Goal: Check status: Check status

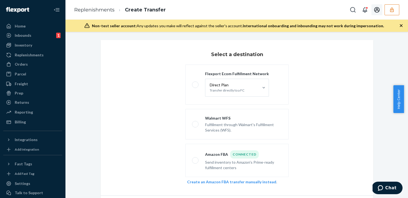
click at [382, 7] on button "Open account menu" at bounding box center [377, 9] width 11 height 11
click at [390, 8] on icon "button" at bounding box center [391, 9] width 5 height 5
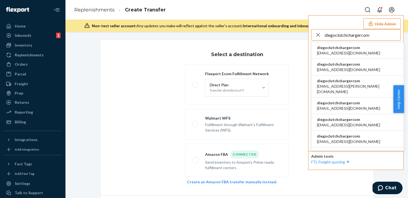
type input "diegoclutchchargercom"
click at [336, 46] on span "diegoclutchchargercom" at bounding box center [348, 47] width 63 height 5
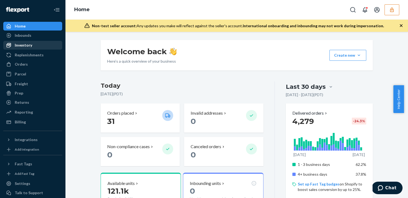
click at [43, 42] on div "Inventory" at bounding box center [33, 45] width 58 height 8
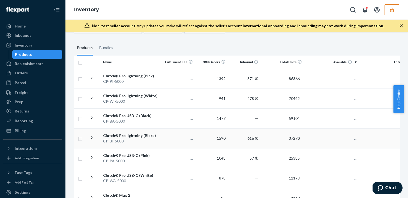
scroll to position [89, 0]
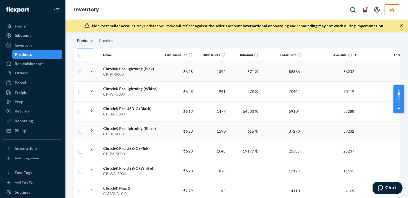
click at [158, 68] on div "Clutch® Pro lightning (Pink)" at bounding box center [131, 68] width 57 height 5
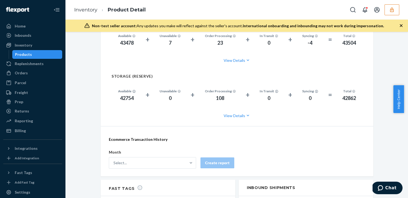
scroll to position [591, 0]
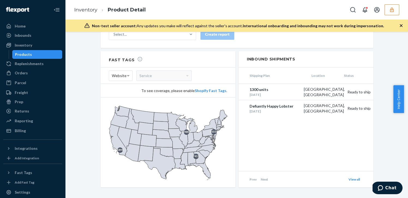
click at [394, 8] on icon "button" at bounding box center [391, 9] width 5 height 5
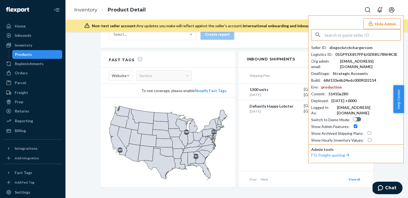
click at [366, 35] on input "text" at bounding box center [363, 34] width 76 height 11
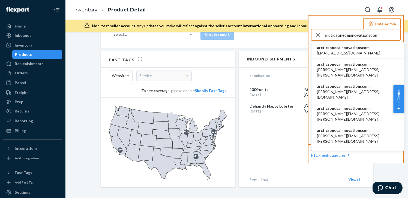
type input "arcticzonecainnovationscom"
click at [352, 45] on li "arcticzonecainnovationscom administrator@ca-innovations.com" at bounding box center [358, 50] width 92 height 17
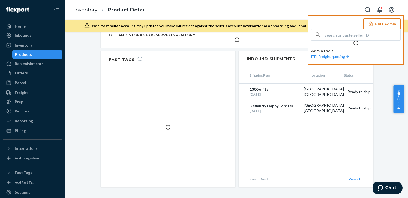
scroll to position [536, 0]
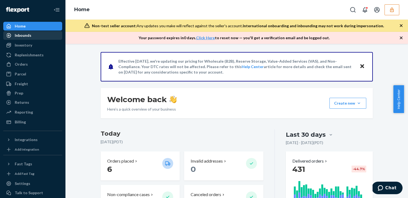
click at [25, 37] on div "Inbounds" at bounding box center [23, 35] width 17 height 5
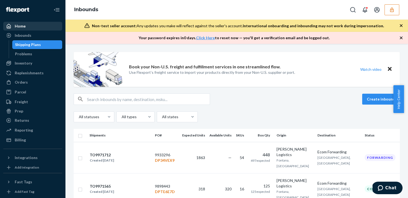
click at [27, 25] on div "Home" at bounding box center [33, 26] width 58 height 8
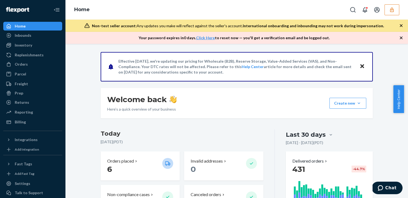
click at [392, 9] on icon "button" at bounding box center [391, 9] width 5 height 5
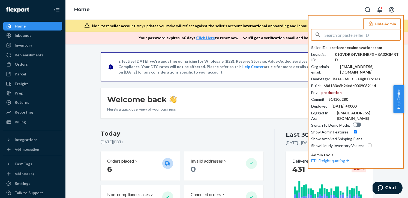
click at [213, 116] on div "Welcome back Here’s a quick overview of your business Create new Create new inb…" at bounding box center [237, 103] width 272 height 31
click at [50, 47] on div "Inventory" at bounding box center [33, 45] width 58 height 8
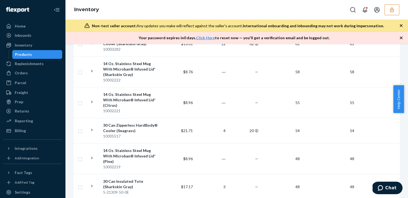
scroll to position [641, 0]
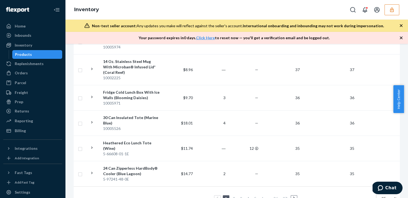
click at [233, 196] on link "2" at bounding box center [234, 198] width 4 height 5
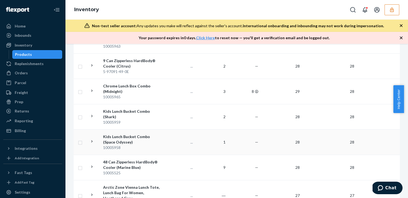
scroll to position [636, 0]
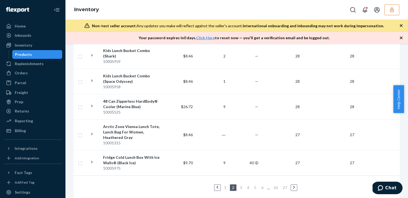
click at [226, 186] on link "1" at bounding box center [225, 188] width 4 height 5
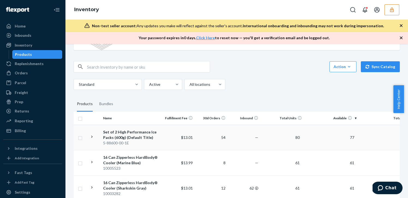
scroll to position [37, 0]
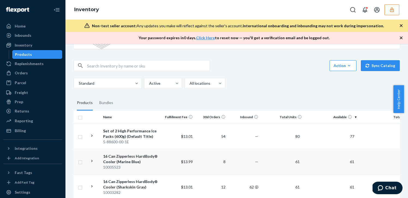
click at [135, 161] on div "16 Can Zipperless HardBody® Cooler (Marine Blue)" at bounding box center [131, 159] width 57 height 11
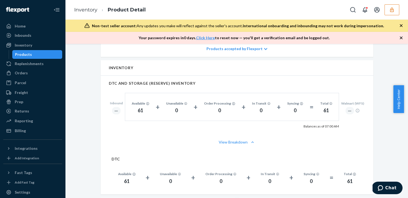
scroll to position [454, 0]
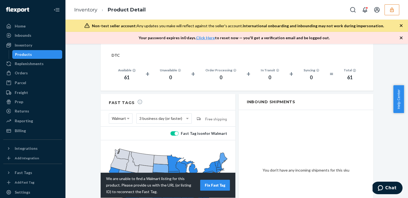
click at [287, 136] on div "You don't have any incoming shipments for this sku" at bounding box center [306, 170] width 135 height 120
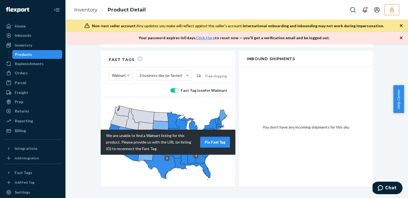
click at [107, 180] on div "9 18 8 17 9" at bounding box center [168, 142] width 135 height 90
click at [105, 179] on div "9 18 8 17 9" at bounding box center [168, 142] width 135 height 90
click at [154, 97] on td "0% of state population" at bounding box center [140, 95] width 32 height 5
click at [176, 89] on div at bounding box center [177, 91] width 4 height 4
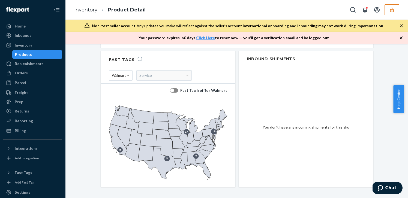
click at [179, 88] on div "Fast Tag is off for Walmart" at bounding box center [168, 90] width 118 height 5
click at [176, 88] on div at bounding box center [174, 90] width 8 height 4
checkbox input "true"
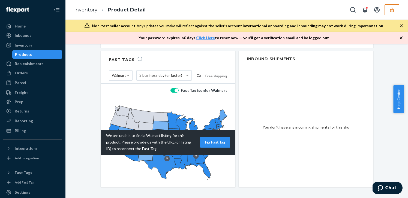
click at [35, 28] on div "Home" at bounding box center [33, 26] width 58 height 8
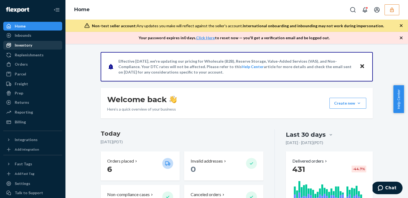
click at [36, 44] on div "Inventory" at bounding box center [33, 45] width 58 height 8
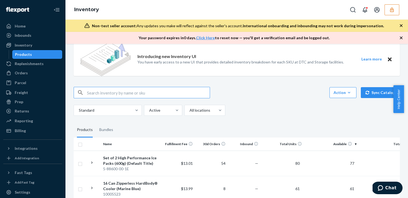
scroll to position [10, 0]
click at [398, 9] on button "button" at bounding box center [392, 9] width 15 height 11
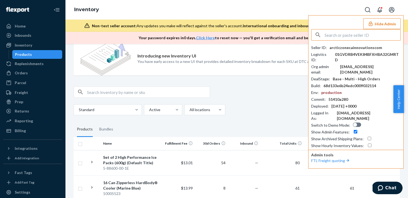
click at [350, 44] on div "Seller ID : arcticzonecainnovationscom Logistics ID : 01GVDRB4VEK84BFXHBA32GMRT…" at bounding box center [356, 89] width 90 height 120
click at [350, 45] on div "Seller ID : arcticzonecainnovationscom Logistics ID : 01GVDRB4VEK84BFXHBA32GMRT…" at bounding box center [356, 89] width 90 height 120
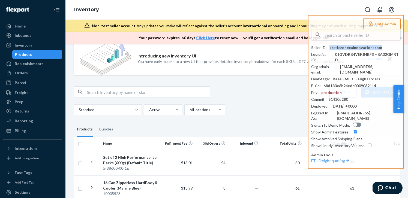
copy div "arcticzonecainnovationscom"
click at [46, 63] on div "Replenishments" at bounding box center [33, 64] width 58 height 8
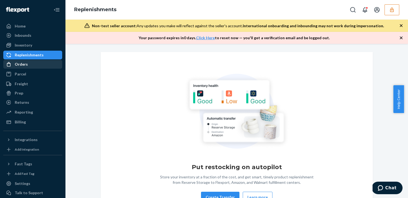
click at [42, 66] on div "Orders" at bounding box center [33, 65] width 58 height 8
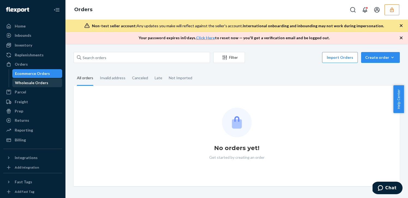
click at [44, 81] on div "Wholesale Orders" at bounding box center [31, 82] width 33 height 5
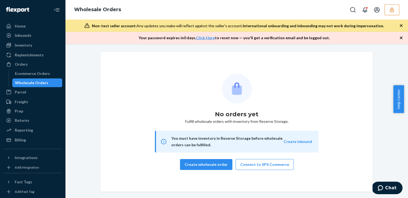
click at [393, 12] on icon "button" at bounding box center [391, 9] width 5 height 5
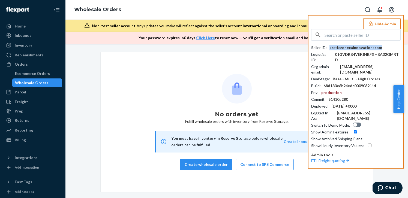
click at [350, 47] on div "arcticzonecainnovationscom" at bounding box center [356, 47] width 53 height 5
click at [353, 33] on input "text" at bounding box center [363, 34] width 76 height 11
paste input "miquelregidortropicfeelcom"
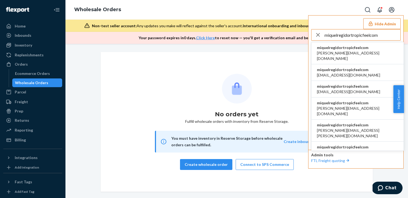
type input "miquelregidortropicfeelcom"
click at [355, 51] on span "alex.cebey@tropicfeel.com" at bounding box center [357, 55] width 81 height 11
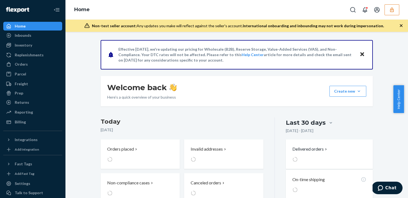
click at [384, 13] on div at bounding box center [374, 9] width 52 height 11
click at [392, 11] on icon "button" at bounding box center [391, 9] width 5 height 5
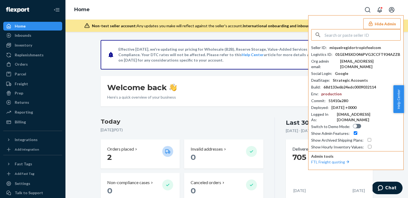
click at [353, 37] on input "text" at bounding box center [363, 34] width 76 height 11
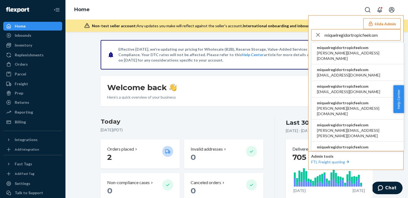
type input "miquelregidortropicfeelcom"
click at [347, 50] on span "miquelregidortropicfeelcom" at bounding box center [357, 47] width 81 height 5
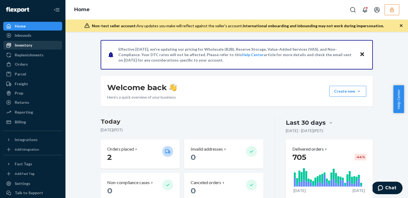
click at [18, 44] on div "Inventory" at bounding box center [23, 45] width 17 height 5
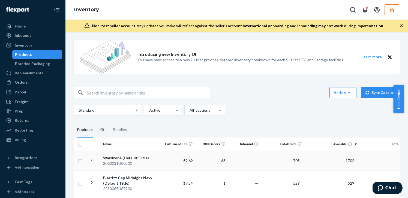
click at [157, 161] on div "2060031U00200" at bounding box center [131, 163] width 57 height 5
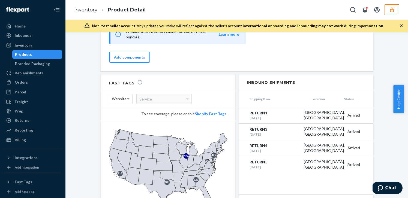
scroll to position [568, 0]
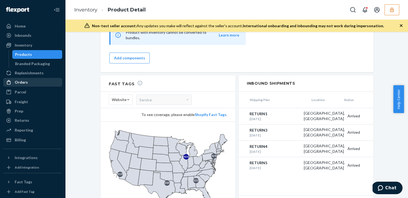
click at [22, 84] on div "Orders" at bounding box center [21, 82] width 13 height 5
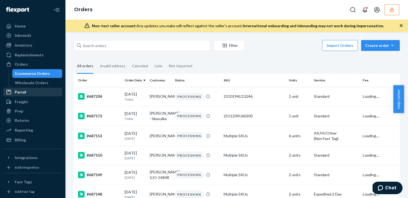
click at [24, 90] on div "Parcel" at bounding box center [20, 92] width 11 height 5
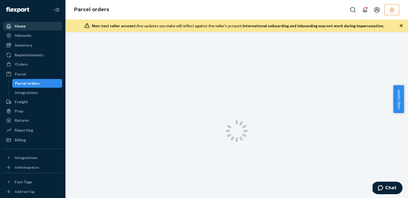
click at [40, 29] on div "Home" at bounding box center [33, 26] width 58 height 8
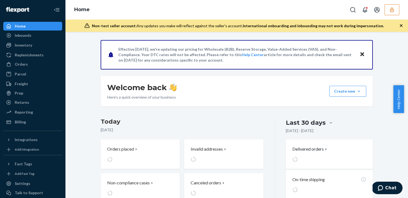
click at [42, 40] on div "Inbounds Shipping Plans Problems" at bounding box center [32, 35] width 59 height 9
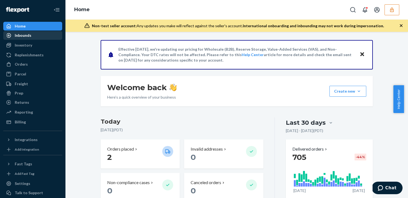
click at [42, 38] on div "Inbounds" at bounding box center [33, 36] width 58 height 8
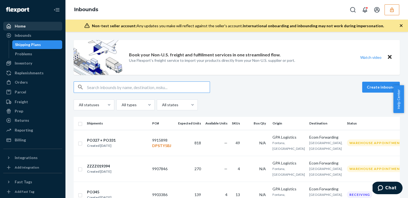
click at [19, 26] on div "Home" at bounding box center [20, 25] width 11 height 5
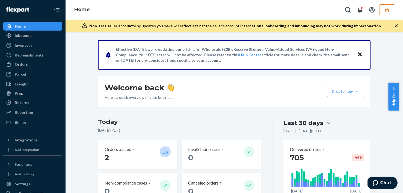
click at [384, 10] on icon "button" at bounding box center [386, 9] width 5 height 5
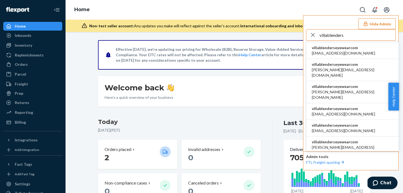
type input "villablenders"
click at [366, 49] on li "villablenderseyewearcom alynna@blenderseyewear.com" at bounding box center [352, 50] width 92 height 17
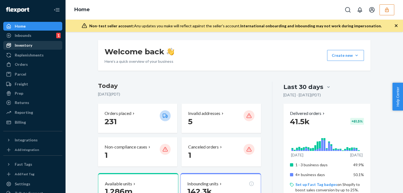
click at [35, 47] on div "Inventory" at bounding box center [33, 45] width 58 height 8
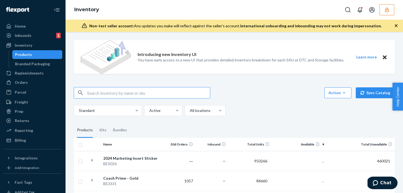
click at [164, 89] on input "text" at bounding box center [148, 92] width 123 height 11
type input "BSB1005"
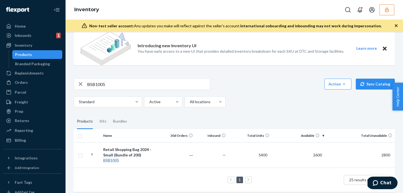
scroll to position [44, 0]
drag, startPoint x: 139, startPoint y: 156, endPoint x: 139, endPoint y: 152, distance: 3.8
click at [139, 156] on div "Retail Shopping Bag 2024 - Small (Bundle of 200)" at bounding box center [131, 152] width 57 height 11
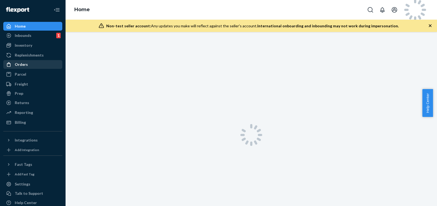
click at [37, 67] on div "Orders" at bounding box center [33, 65] width 58 height 8
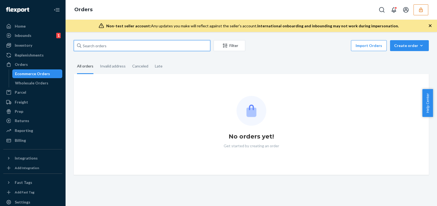
click at [153, 49] on input "text" at bounding box center [142, 45] width 136 height 11
paste input "137013937"
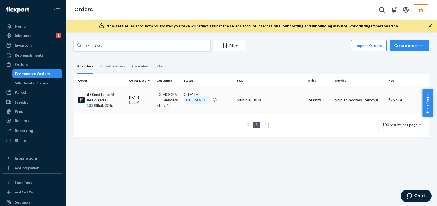
type input "137013937"
click at [130, 100] on div "[DATE] [DATE]" at bounding box center [140, 100] width 23 height 10
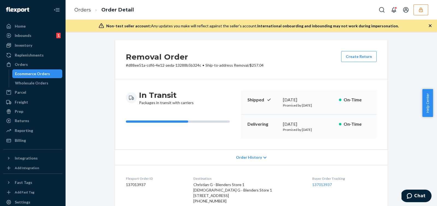
click at [41, 74] on div "Ecommerce Orders" at bounding box center [32, 73] width 35 height 5
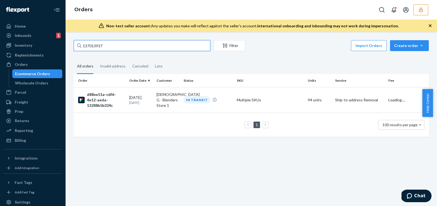
click at [151, 44] on input "137013937" at bounding box center [142, 45] width 136 height 11
paste input "4456"
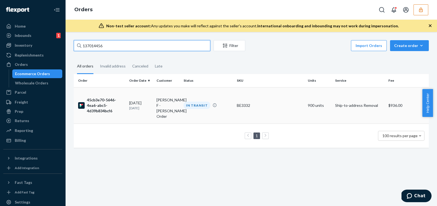
type input "137014456"
click at [156, 100] on td "​​Julian F - Smith Order" at bounding box center [167, 105] width 27 height 36
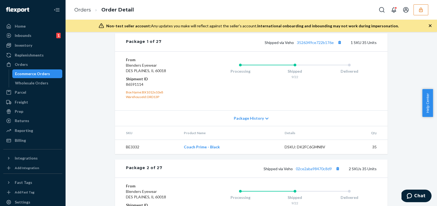
scroll to position [221, 0]
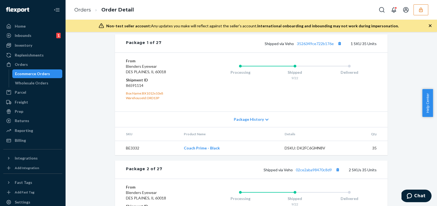
click at [47, 72] on div "Ecommerce Orders" at bounding box center [32, 73] width 35 height 5
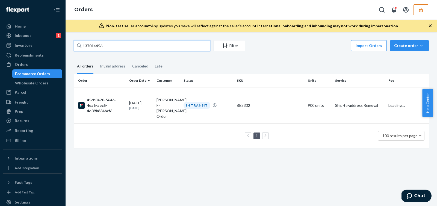
click at [188, 44] on input "137014456" at bounding box center [142, 45] width 136 height 11
paste input "05"
type input "137014405"
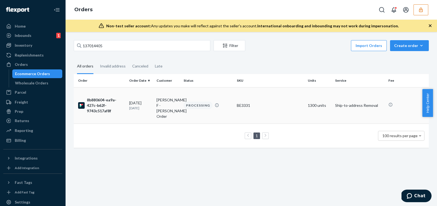
click at [178, 103] on td "​​Julian F - Smith Order" at bounding box center [167, 105] width 27 height 36
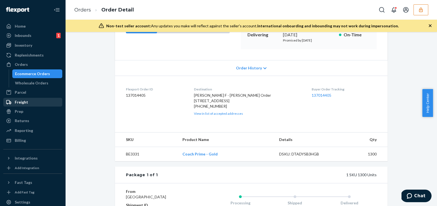
scroll to position [83, 0]
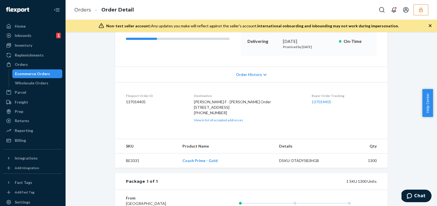
click at [35, 76] on div "Ecommerce Orders" at bounding box center [32, 73] width 35 height 5
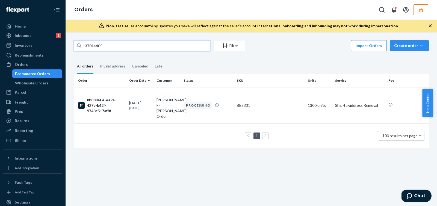
click at [153, 44] on input "137014405" at bounding box center [142, 45] width 136 height 11
paste input "56"
type input "137014456"
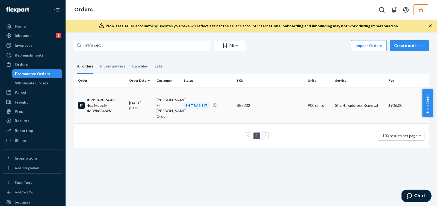
click at [187, 102] on div "IN TRANSIT" at bounding box center [196, 105] width 27 height 7
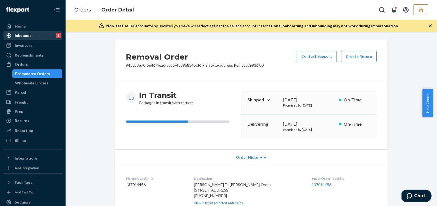
click at [40, 32] on div "Inbounds 1" at bounding box center [33, 36] width 58 height 8
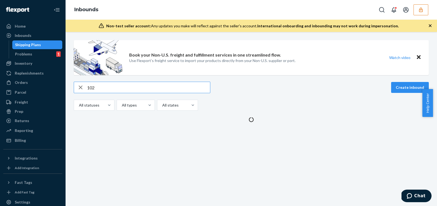
type input "1021"
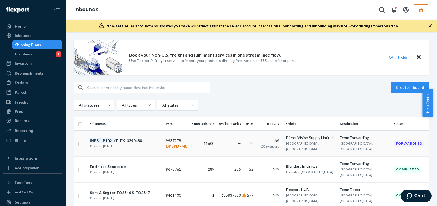
click at [150, 138] on div "INBSHIP1021 / FLEX-3390488 Created Sep 16, 2025" at bounding box center [126, 143] width 72 height 11
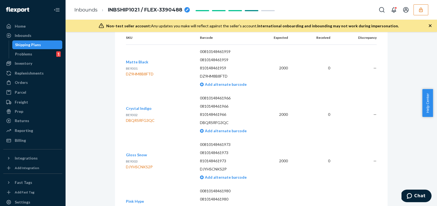
scroll to position [932, 0]
click at [143, 165] on div "DQF3BJ43BR6" at bounding box center [139, 166] width 26 height 5
copy div "DQF3BJ43BR6"
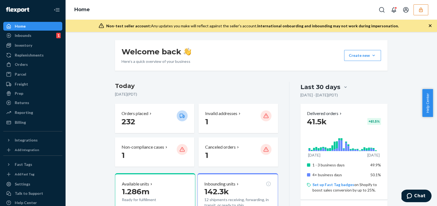
click at [424, 14] on button "button" at bounding box center [420, 9] width 15 height 11
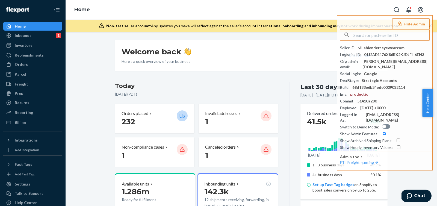
click at [32, 56] on div "Replenishments" at bounding box center [29, 54] width 29 height 5
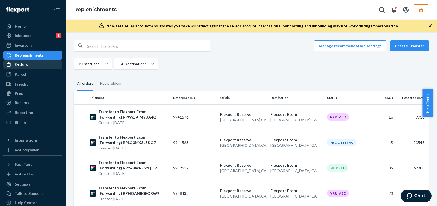
click at [40, 62] on div "Orders" at bounding box center [33, 65] width 58 height 8
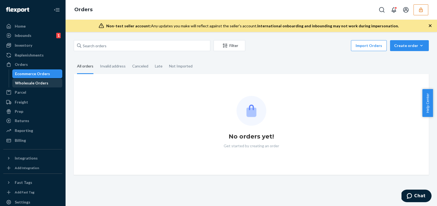
click at [34, 84] on div "Wholesale Orders" at bounding box center [31, 82] width 33 height 5
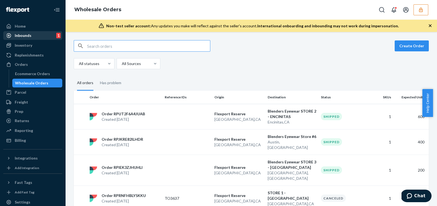
click at [38, 32] on div "Inbounds 1" at bounding box center [33, 36] width 58 height 8
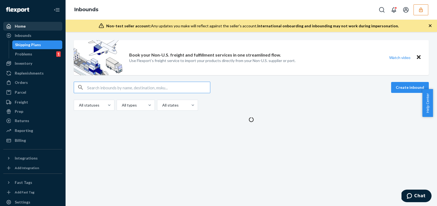
click at [28, 25] on div "Home" at bounding box center [33, 26] width 58 height 8
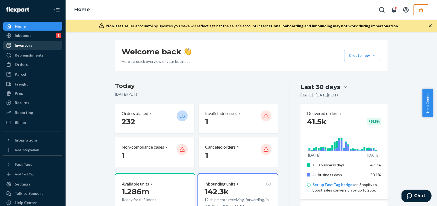
click at [44, 41] on link "Inventory" at bounding box center [32, 45] width 59 height 9
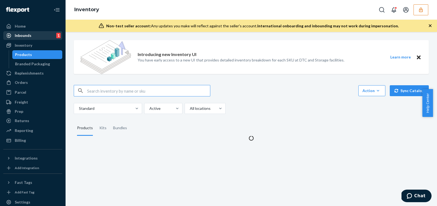
click at [41, 37] on div "Inbounds 1" at bounding box center [33, 36] width 58 height 8
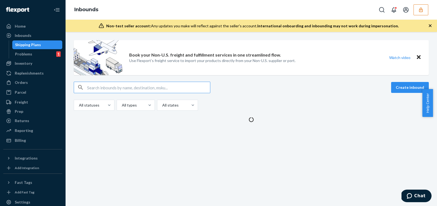
click at [163, 87] on input "text" at bounding box center [148, 87] width 123 height 11
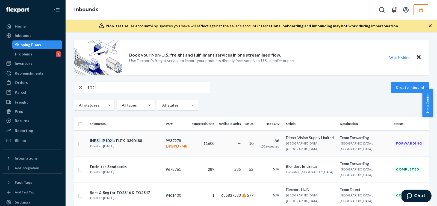
type input "1021"
click at [161, 144] on div "INBSHIP1021 / FLEX-3390488 Created [DATE]" at bounding box center [126, 143] width 72 height 11
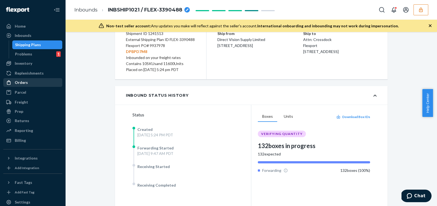
scroll to position [26, 0]
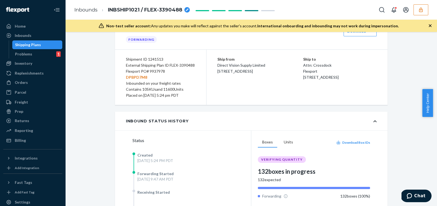
click at [153, 73] on div "Flexport PO# 9937978 DPBPD7M8" at bounding box center [160, 74] width 69 height 12
copy div "9937978"
